Goal: Navigation & Orientation: Find specific page/section

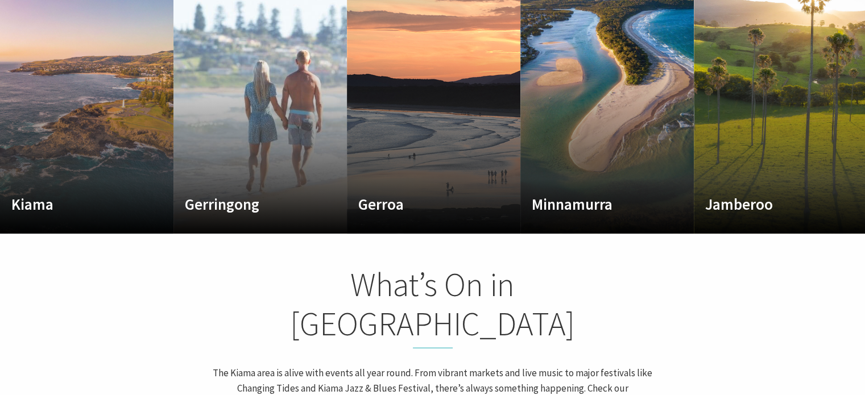
scroll to position [688, 0]
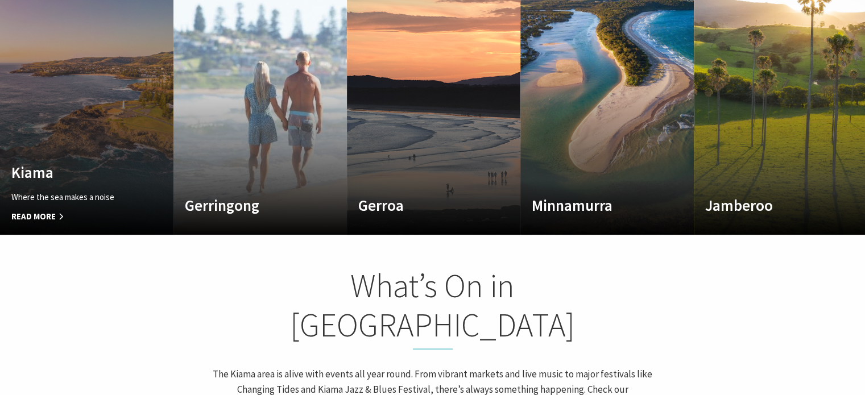
click at [82, 118] on link "Custom Image Used [GEOGRAPHIC_DATA] Where the sea makes a noise Read More [GEOG…" at bounding box center [87, 98] width 174 height 273
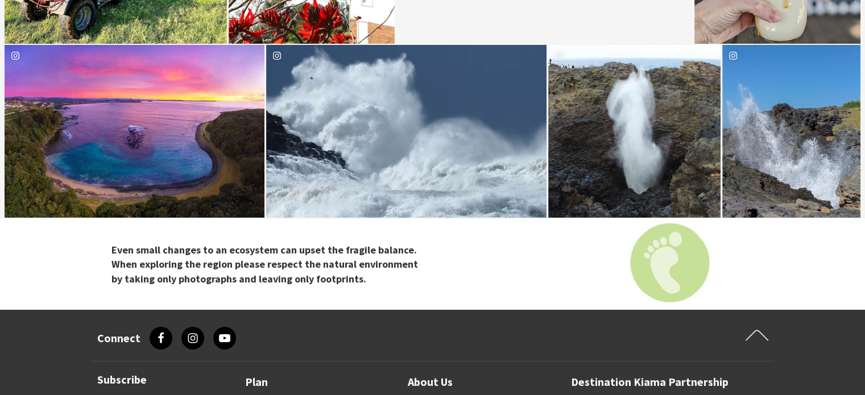
scroll to position [4136, 0]
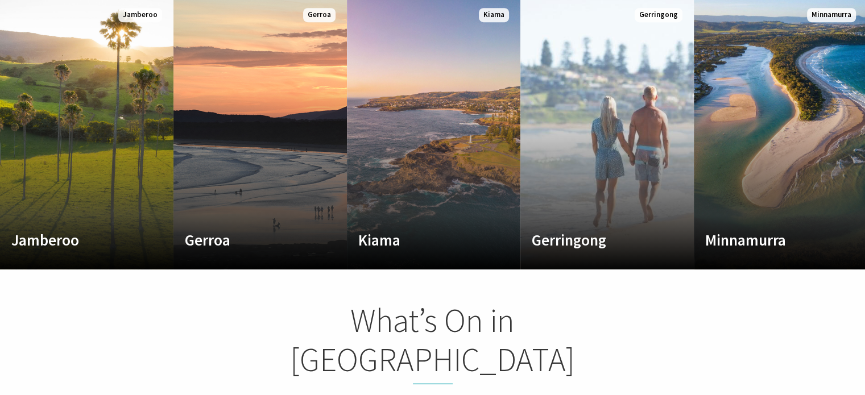
scroll to position [447, 0]
